Goal: Information Seeking & Learning: Learn about a topic

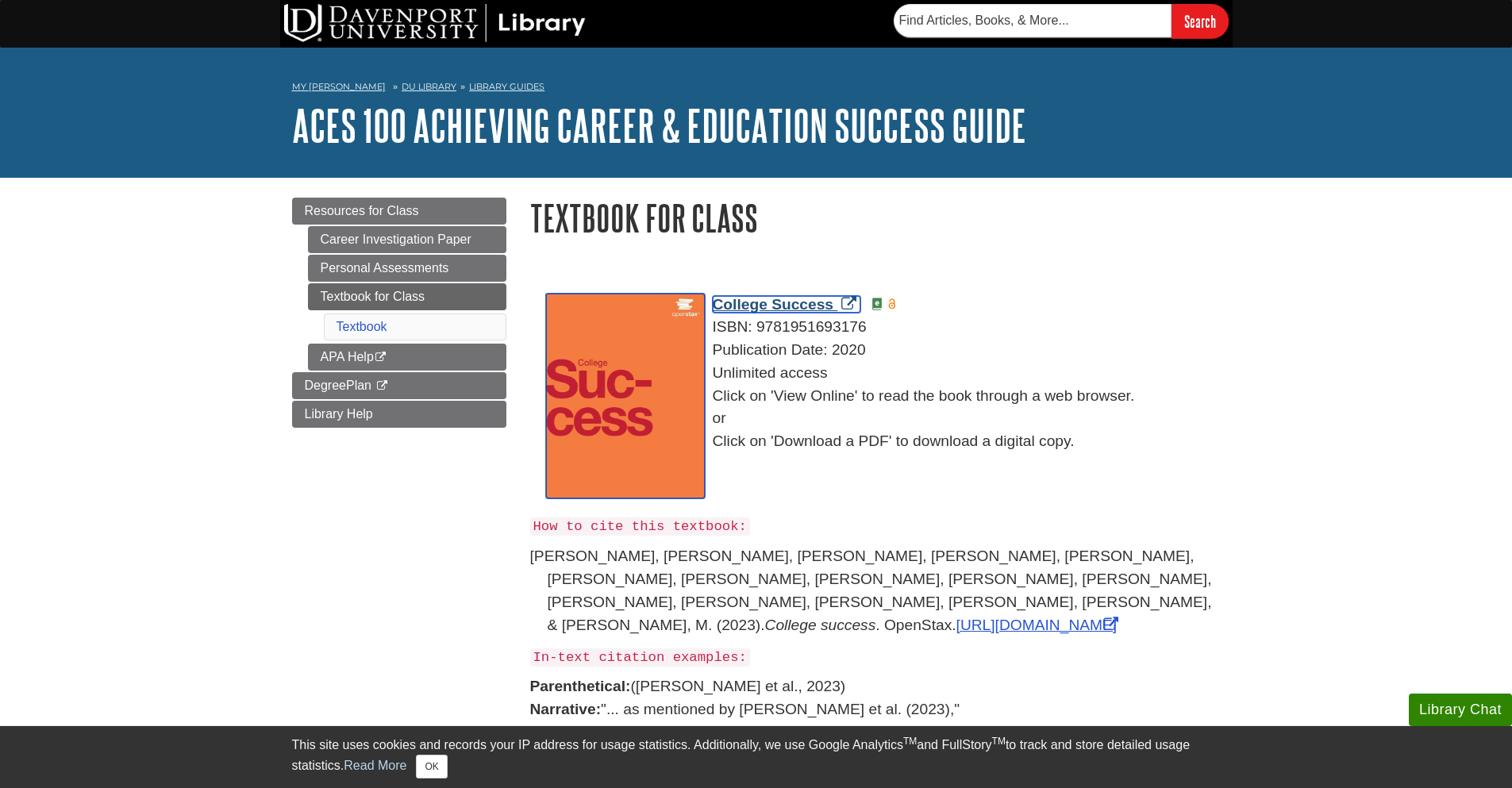
click at [768, 305] on span "College Success" at bounding box center [773, 304] width 121 height 16
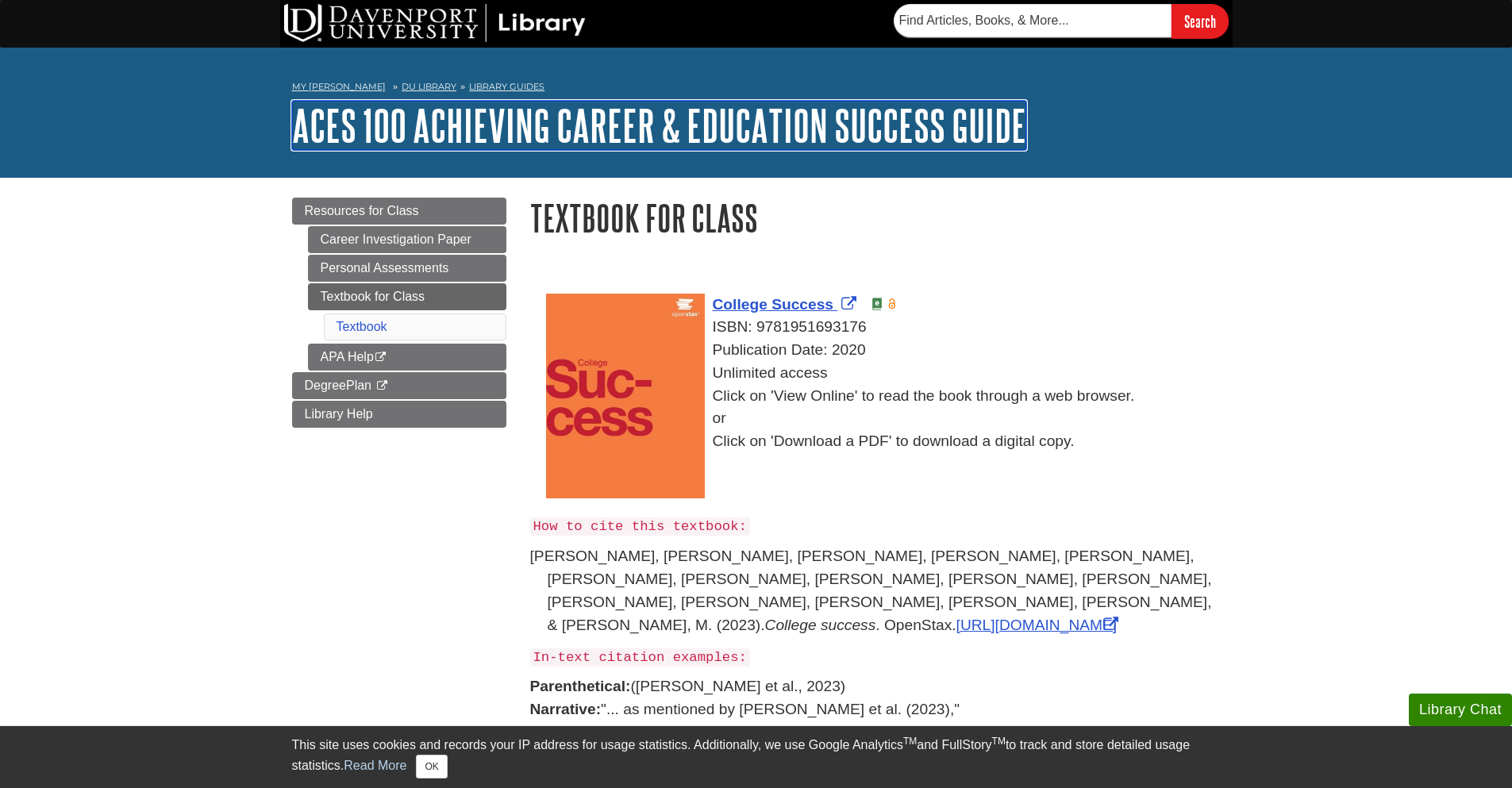
click at [417, 112] on link "ACES 100 Achieving Career & Education Success Guide" at bounding box center [659, 125] width 734 height 49
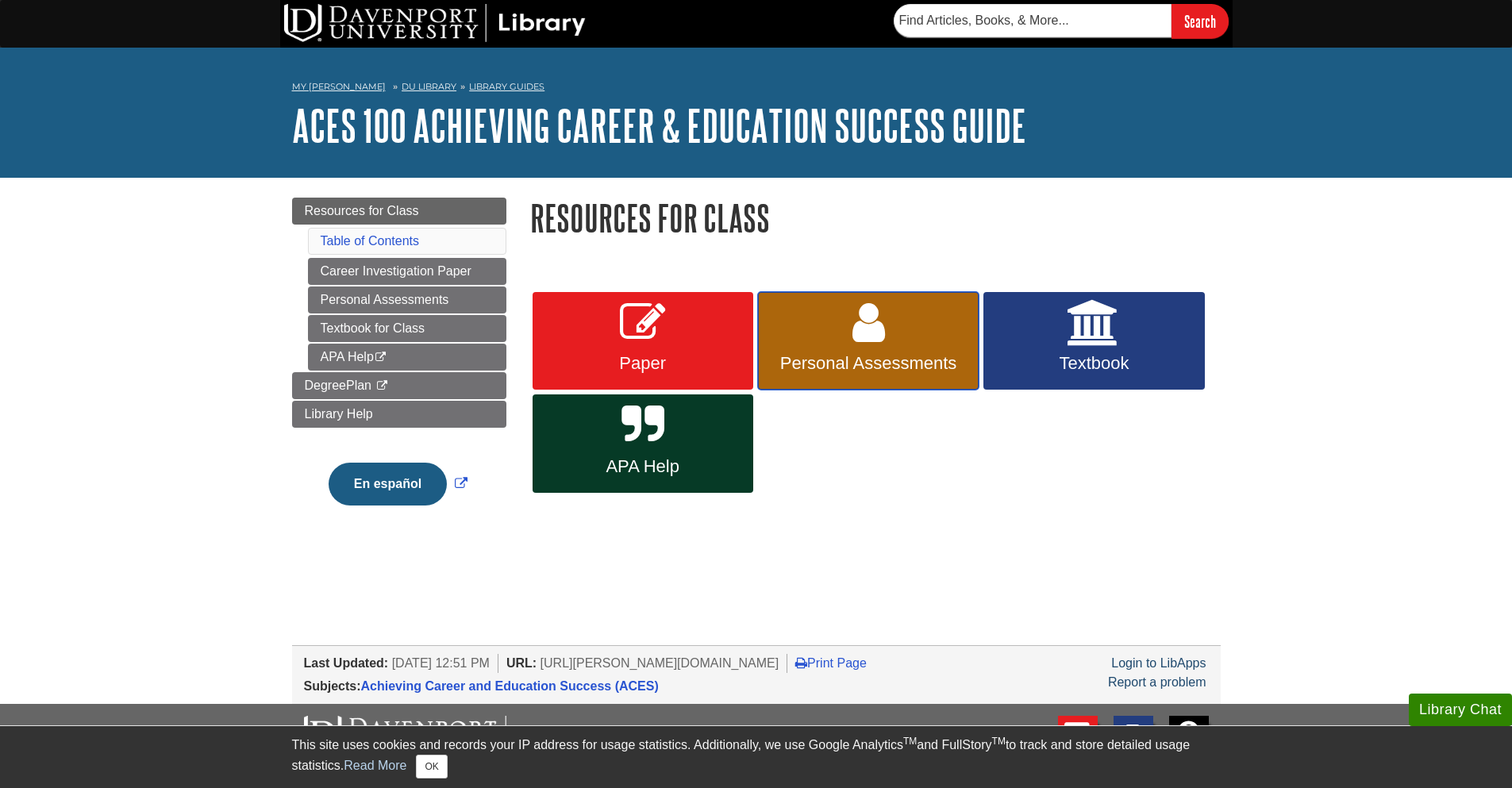
click at [832, 350] on link "Personal Assessments" at bounding box center [868, 341] width 221 height 99
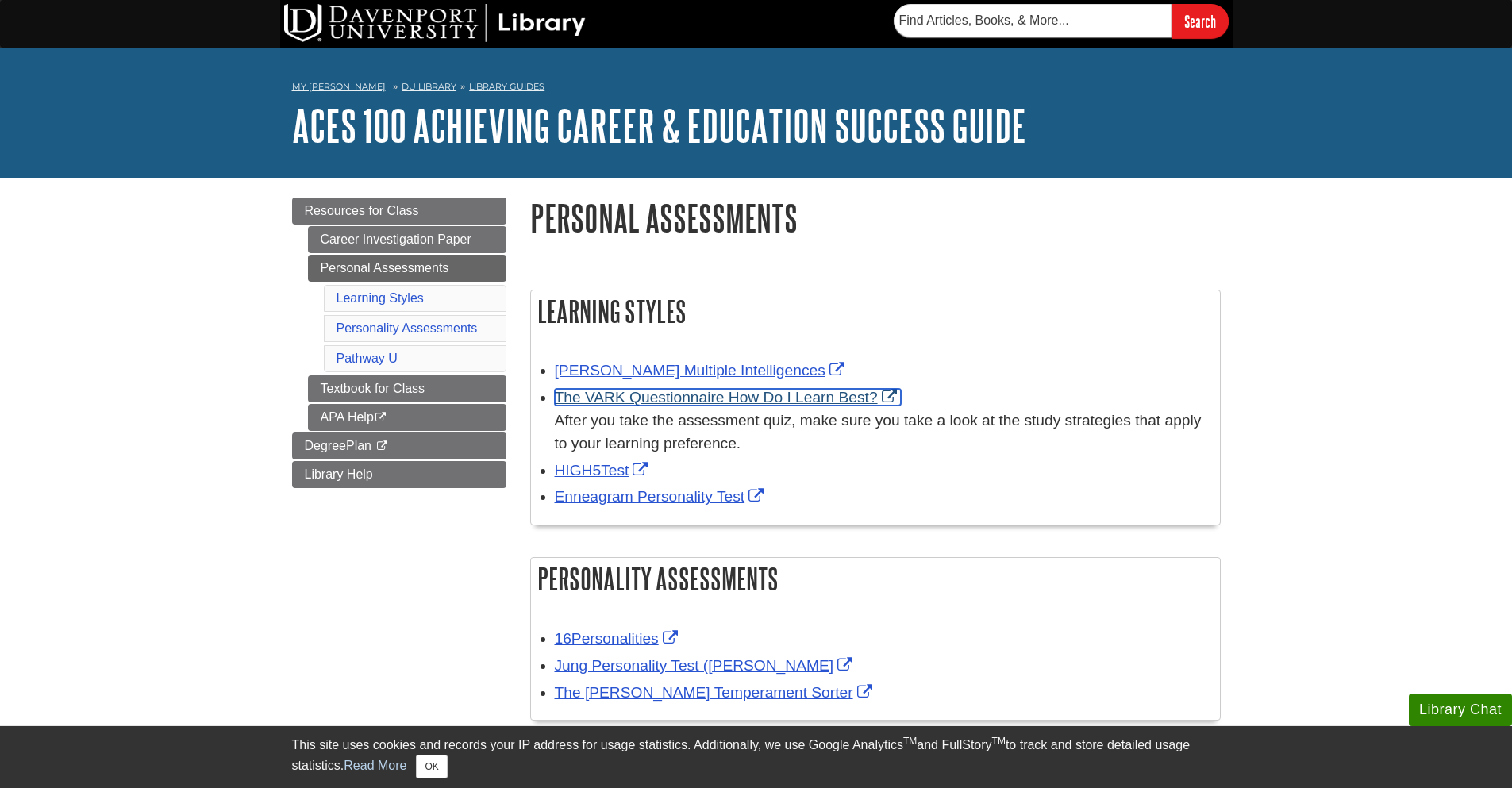
click at [753, 401] on link "The VARK Questionnaire How Do I Learn Best?" at bounding box center [728, 397] width 346 height 16
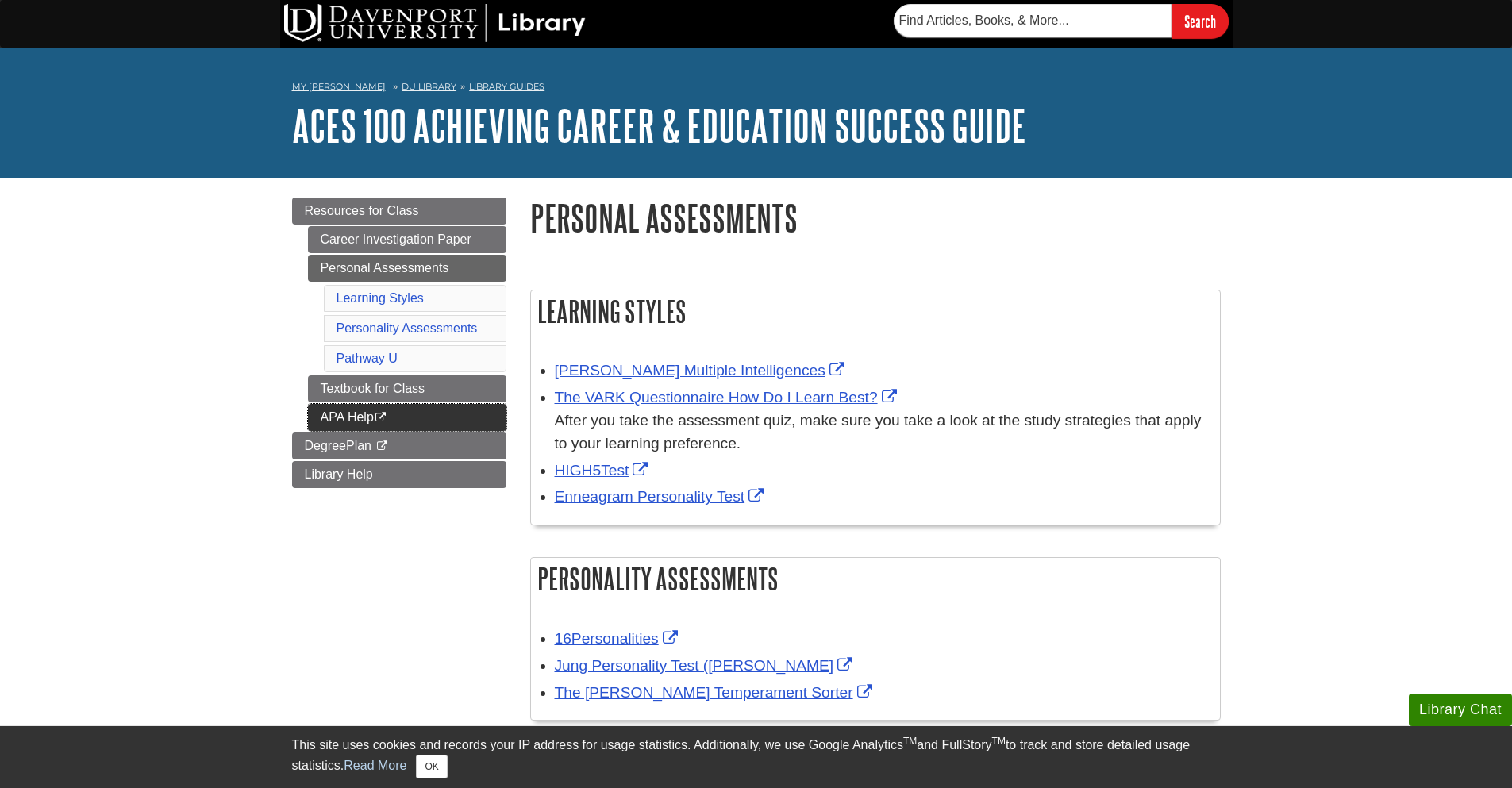
click at [381, 416] on icon "This link opens in a new window" at bounding box center [381, 417] width 14 height 10
